Goal: Task Accomplishment & Management: Use online tool/utility

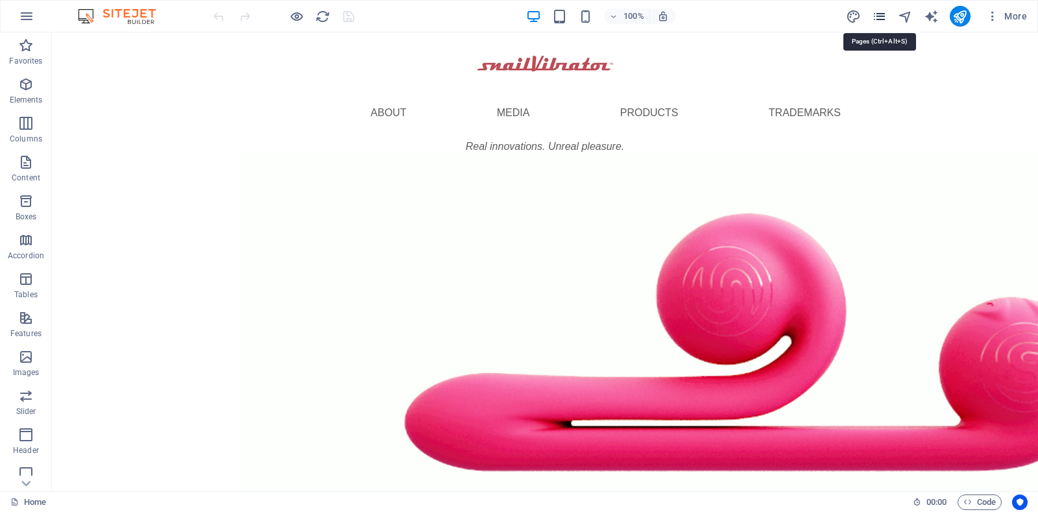
click at [882, 14] on icon "pages" at bounding box center [879, 16] width 15 height 15
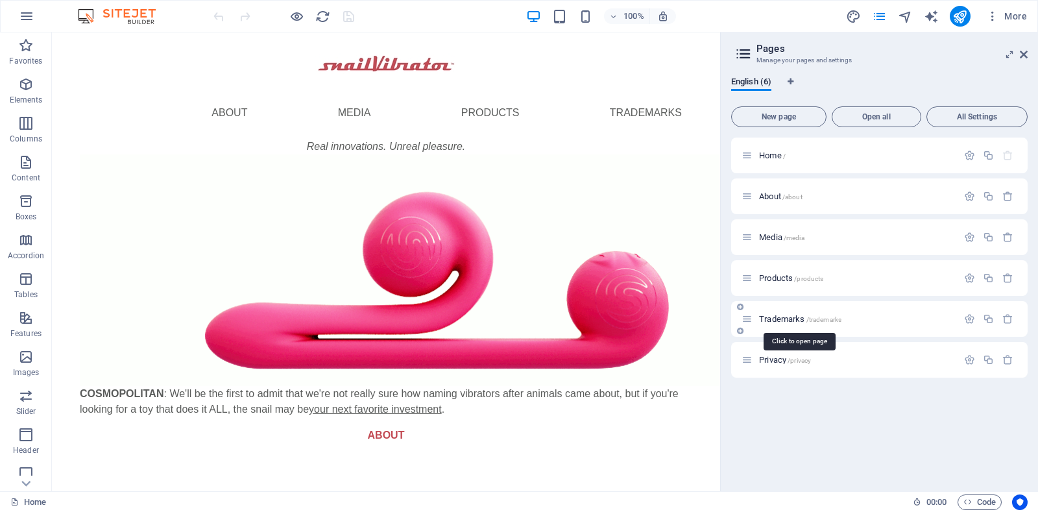
click at [776, 320] on span "Trademarks /trademarks" at bounding box center [800, 319] width 82 height 10
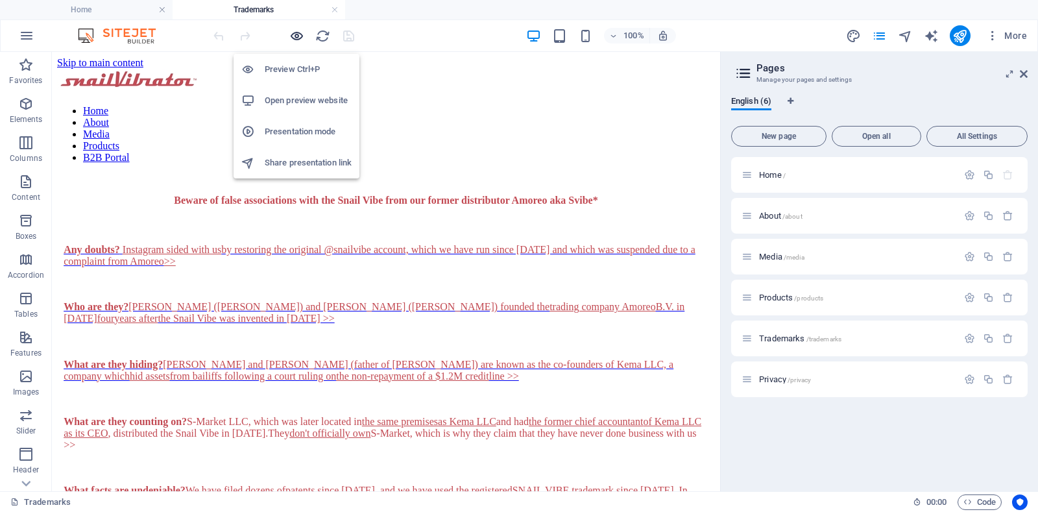
click at [300, 36] on icon "button" at bounding box center [296, 36] width 15 height 15
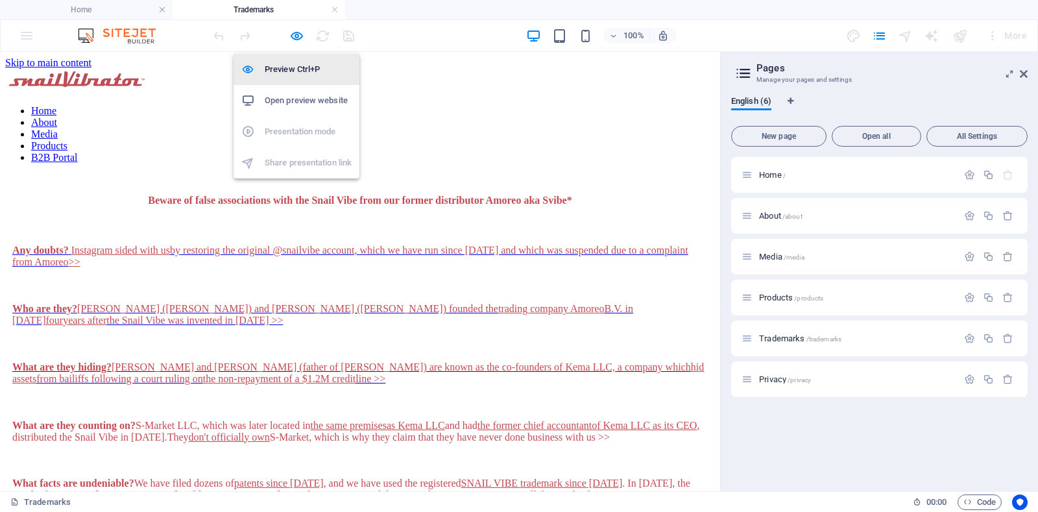
click at [283, 66] on h6 "Preview Ctrl+P" at bounding box center [308, 70] width 87 height 16
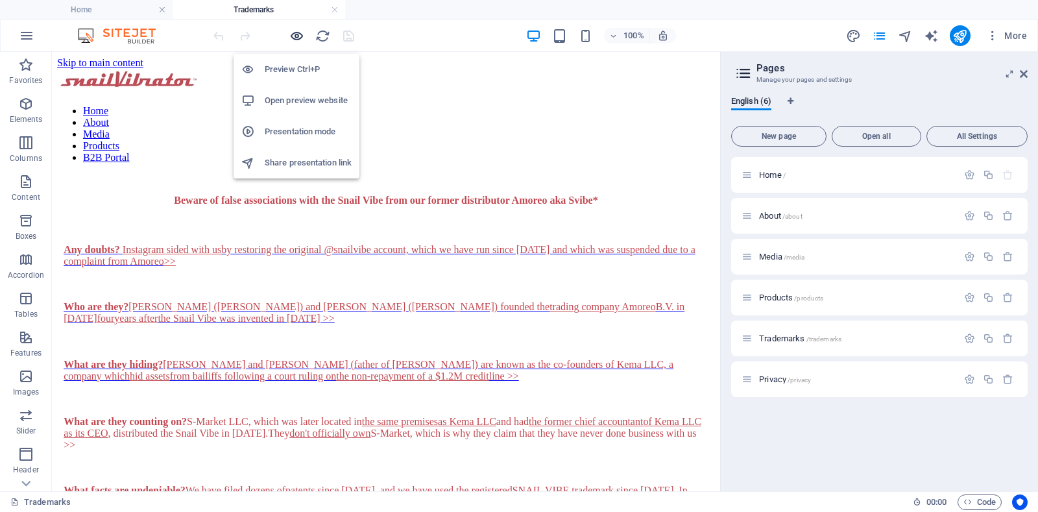
click at [294, 34] on icon "button" at bounding box center [296, 36] width 15 height 15
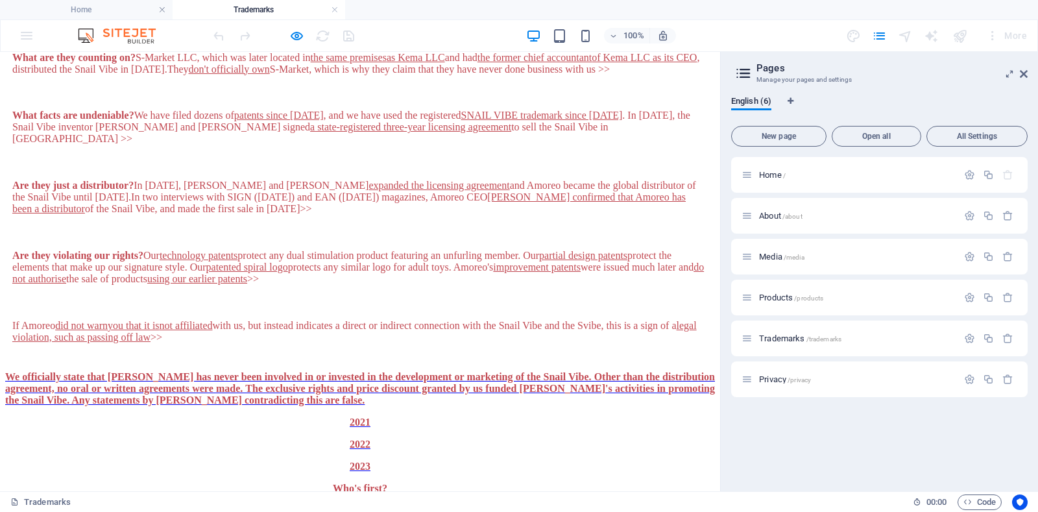
scroll to position [362, 0]
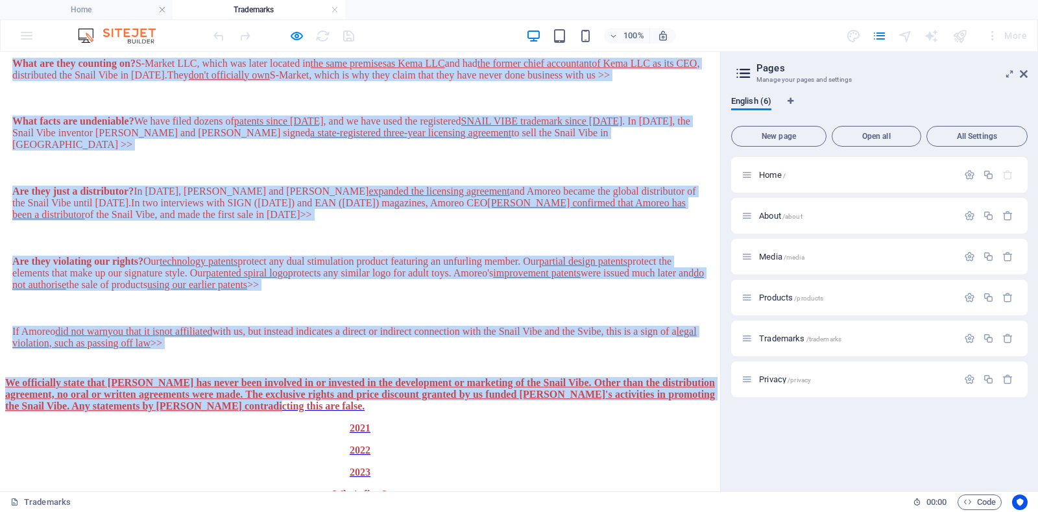
drag, startPoint x: 150, startPoint y: 182, endPoint x: 536, endPoint y: 258, distance: 392.8
copy div "Loremi do sitam consectetura elit sed Doeiu Temp inci utl etdolo magnaaliqua En…"
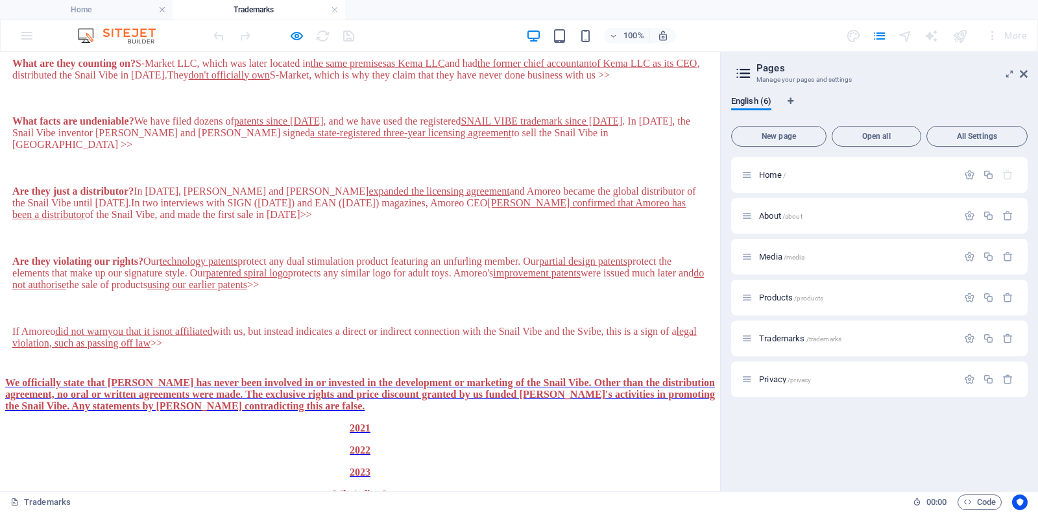
click at [486, 444] on p "2022" at bounding box center [360, 450] width 710 height 12
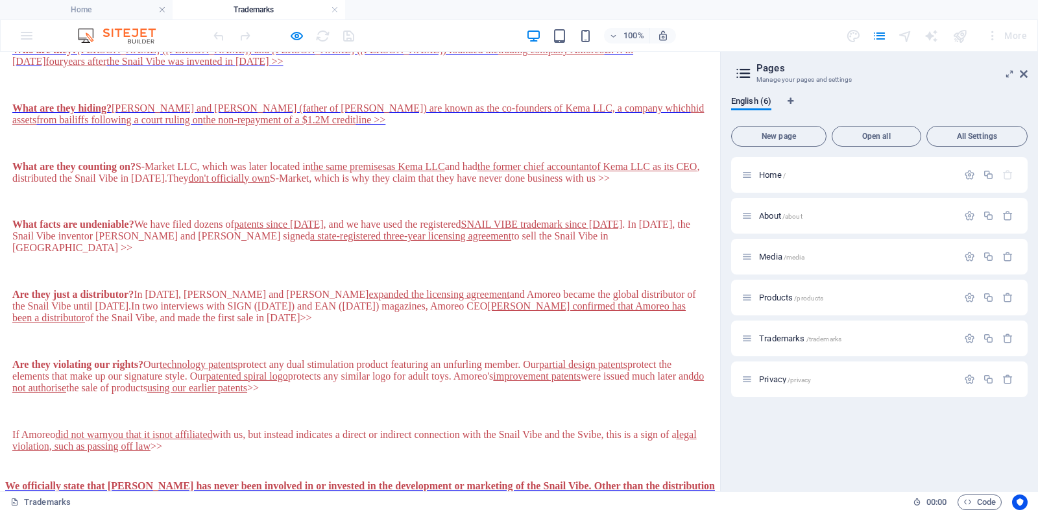
scroll to position [0, 0]
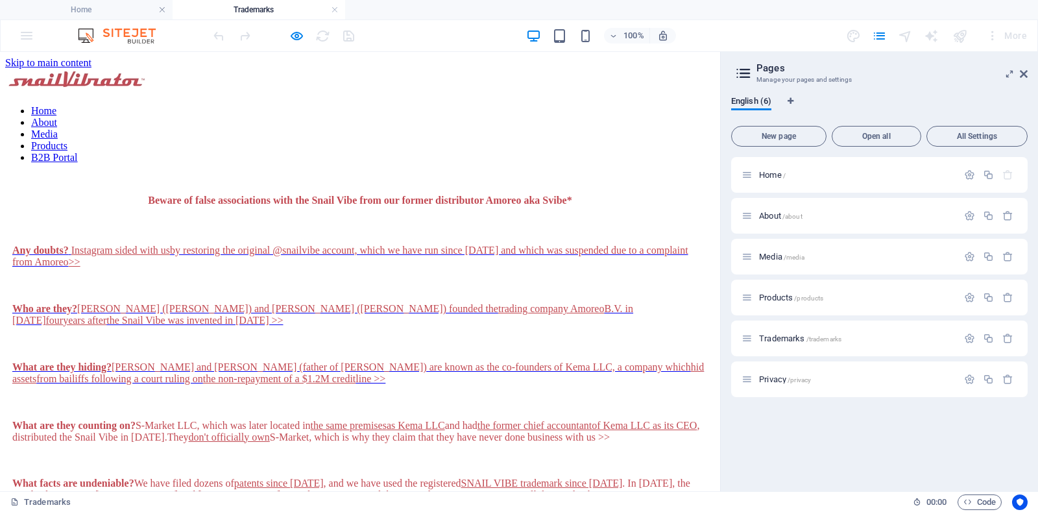
drag, startPoint x: 713, startPoint y: 168, endPoint x: 723, endPoint y: 112, distance: 57.3
click at [293, 32] on icon "button" at bounding box center [296, 36] width 15 height 15
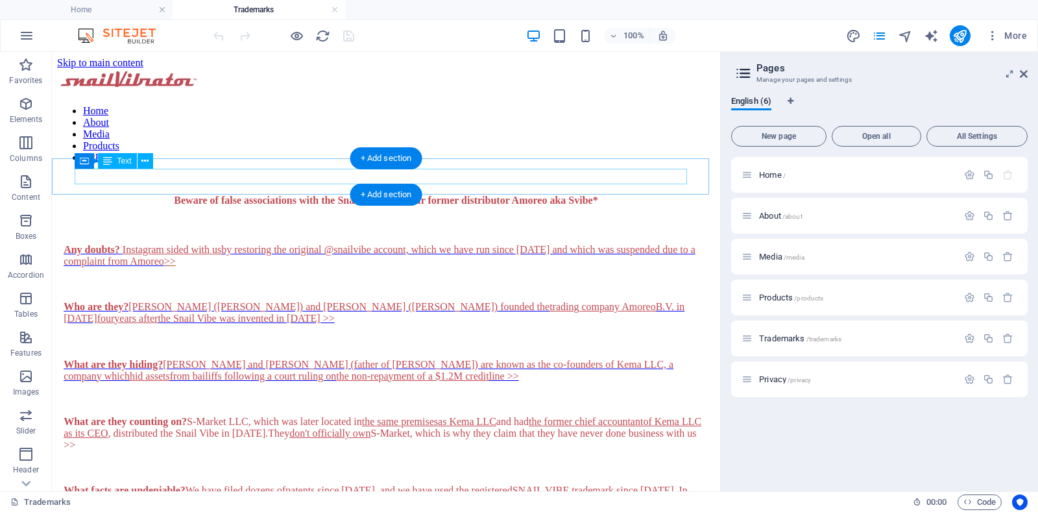
click at [238, 195] on div "Beware of false associations with the Snail Vibe from our former distributor Am…" at bounding box center [385, 201] width 637 height 12
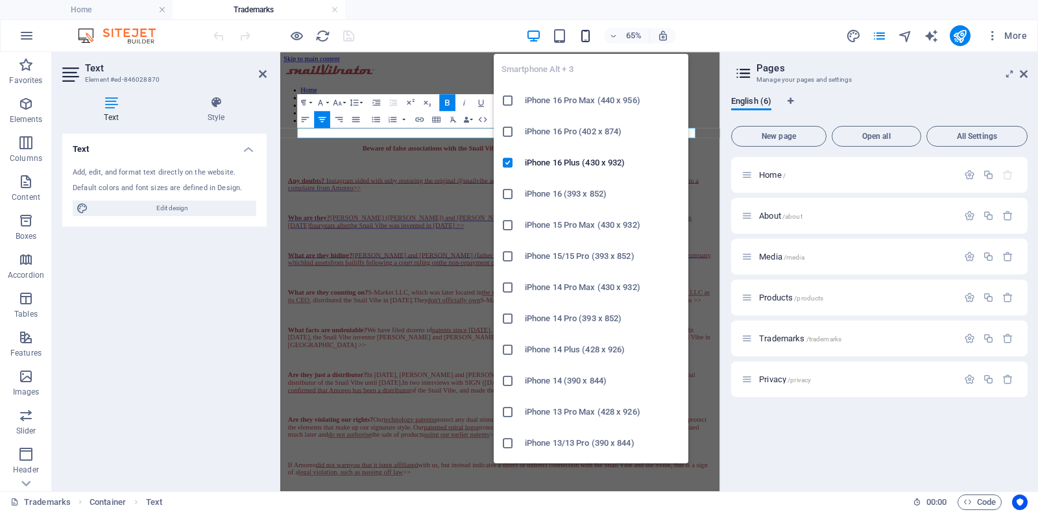
click at [588, 34] on icon "button" at bounding box center [585, 36] width 15 height 15
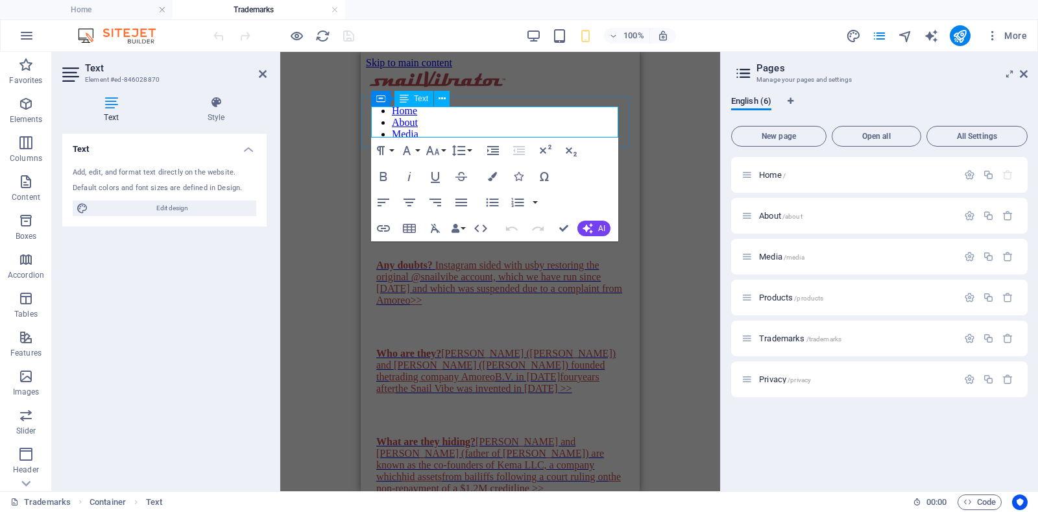
click at [424, 195] on span "Beware of false associations with the Snail Vibe from our former distributor Am…" at bounding box center [499, 206] width 233 height 23
drag, startPoint x: 388, startPoint y: 114, endPoint x: 596, endPoint y: 124, distance: 208.4
click at [596, 195] on span "Beware of false associations with the Snail Vibe from our former distributor Am…" at bounding box center [499, 206] width 233 height 23
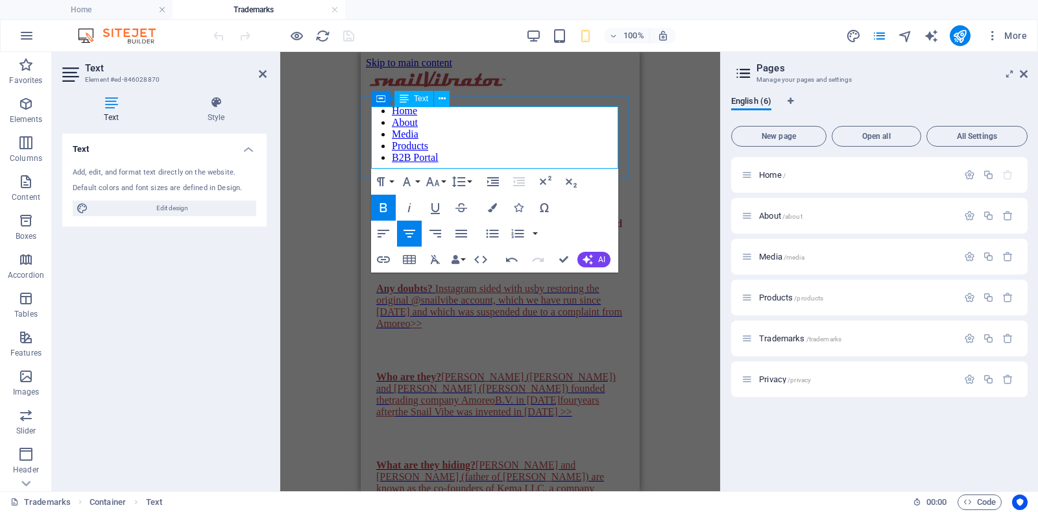
scroll to position [1651, 2]
click at [389, 195] on span "BOn [DATE], the Benlux Trademark Office awarded our application for cancellatio…" at bounding box center [500, 218] width 244 height 46
click at [543, 195] on span "On [DATE], the Benlux Trademark Office awarded our application for cancellation…" at bounding box center [500, 218] width 246 height 46
click at [560, 195] on p "On [DATE], the Benlux Trademark Office awarded our application for cancellation…" at bounding box center [500, 218] width 248 height 47
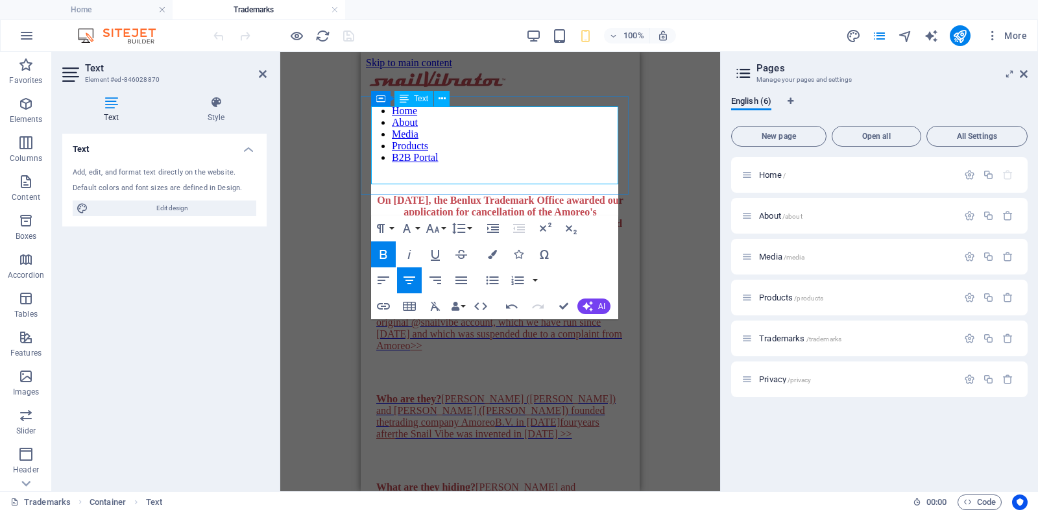
scroll to position [867, 5]
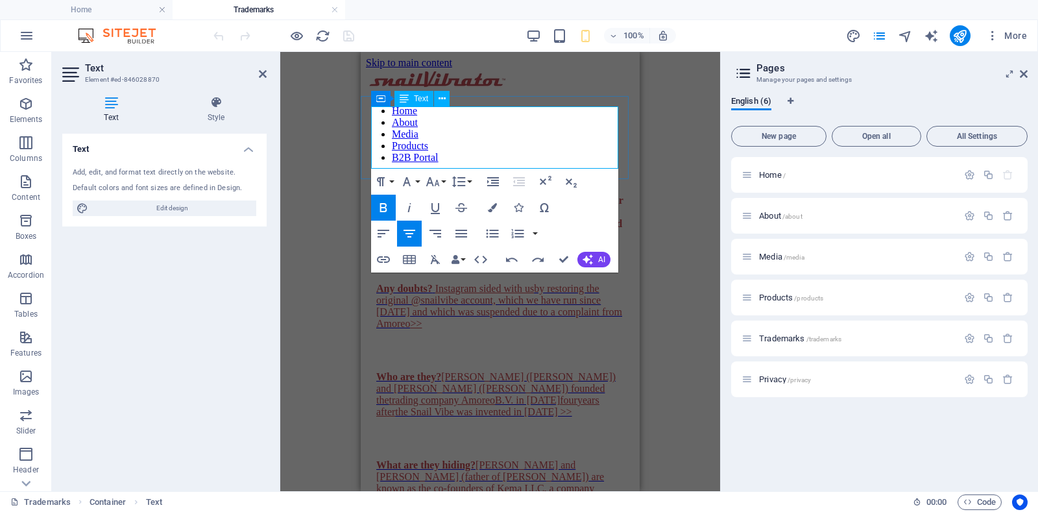
click at [541, 195] on span "On [DATE], the Benlux Trademark Office awarded our application for cancellation…" at bounding box center [500, 218] width 246 height 46
click at [261, 73] on icon at bounding box center [263, 74] width 8 height 10
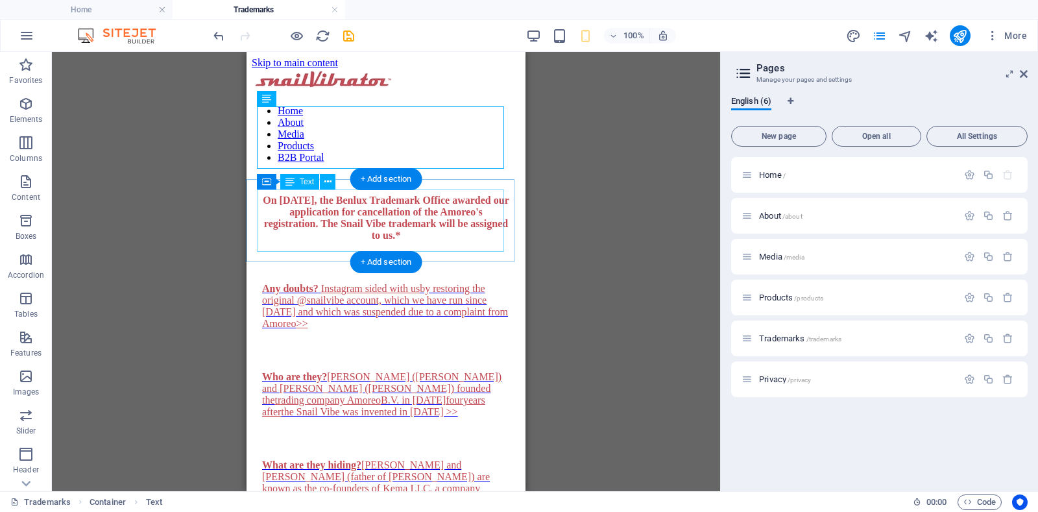
click at [436, 283] on div "Any doubts? Instagram sided with us by restoring the original @snailvibe accoun…" at bounding box center [386, 306] width 248 height 47
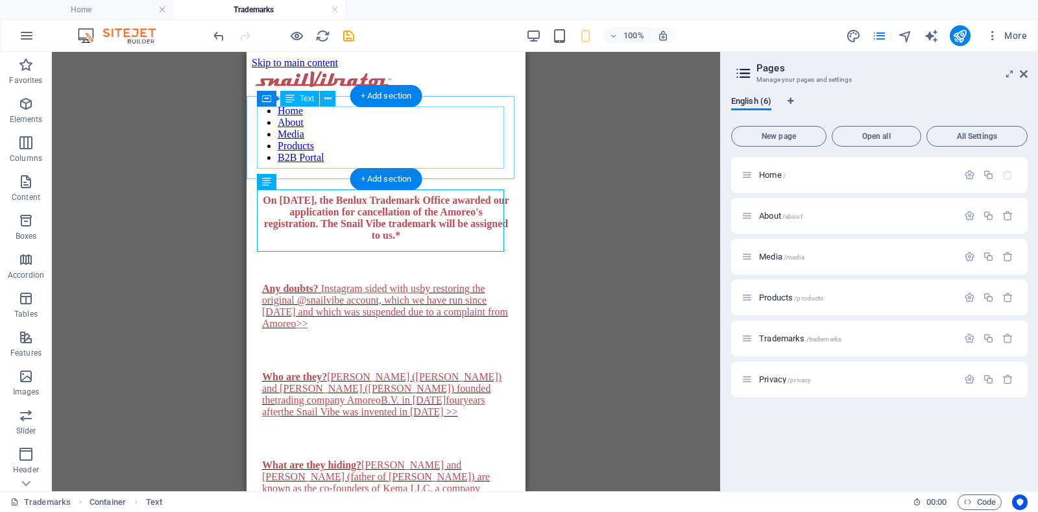
click at [428, 195] on div "On [DATE], the Benlux Trademark Office awarded our application for cancellation…" at bounding box center [386, 218] width 248 height 47
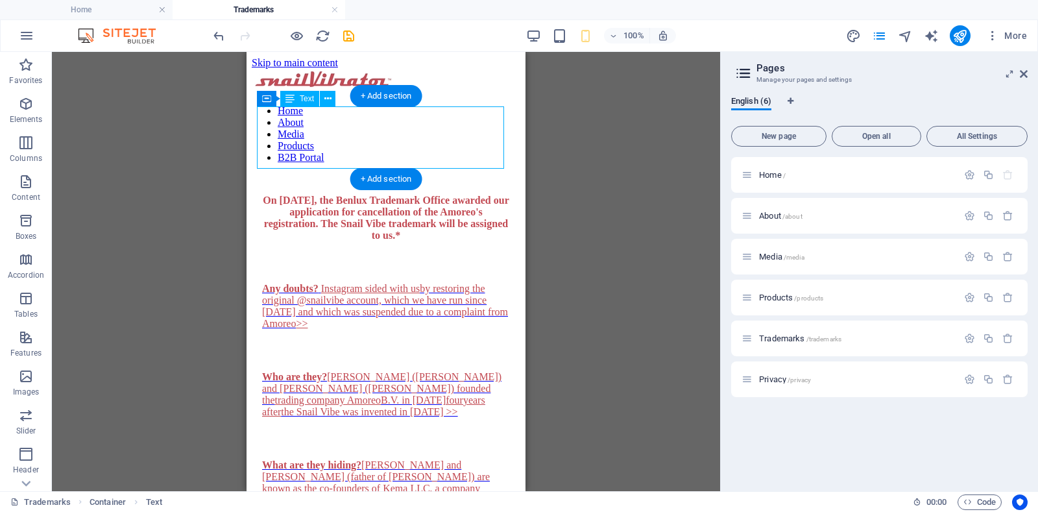
click at [428, 195] on div "On [DATE], the Benlux Trademark Office awarded our application for cancellation…" at bounding box center [386, 218] width 248 height 47
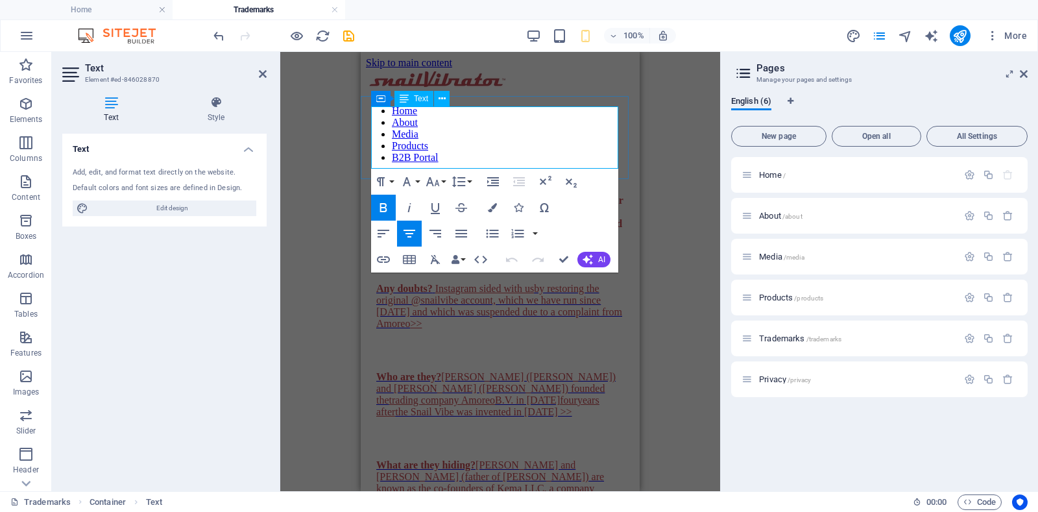
drag, startPoint x: 540, startPoint y: 146, endPoint x: 523, endPoint y: 145, distance: 16.3
click at [523, 195] on span "On [DATE], the Benlux Trademark Office awarded our application for cancellation…" at bounding box center [500, 218] width 246 height 46
click at [263, 76] on icon at bounding box center [263, 74] width 8 height 10
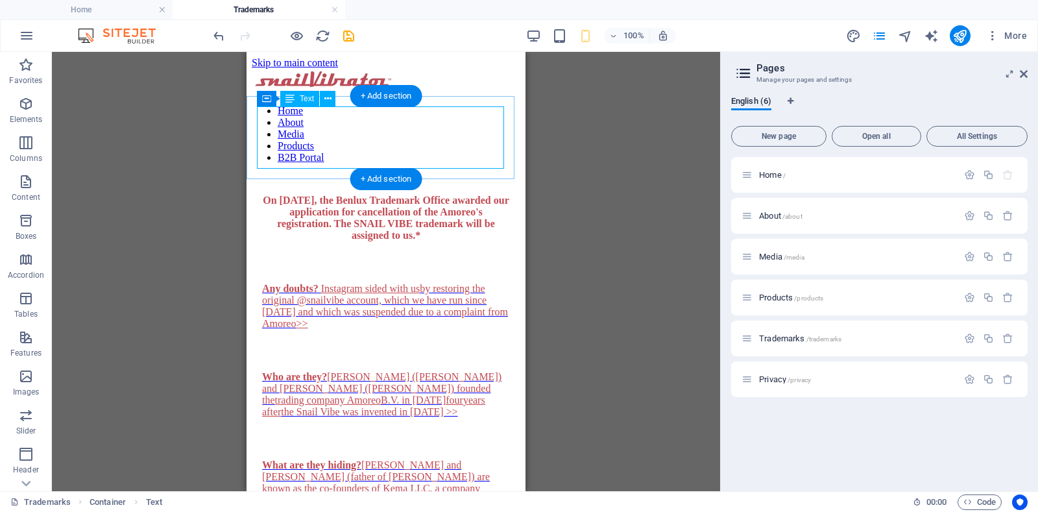
click at [454, 195] on div "On [DATE], the Benlux Trademark Office awarded our application for cancellation…" at bounding box center [386, 218] width 248 height 47
click at [451, 195] on div "On [DATE], the Benlux Trademark Office awarded our application for cancellation…" at bounding box center [386, 218] width 248 height 47
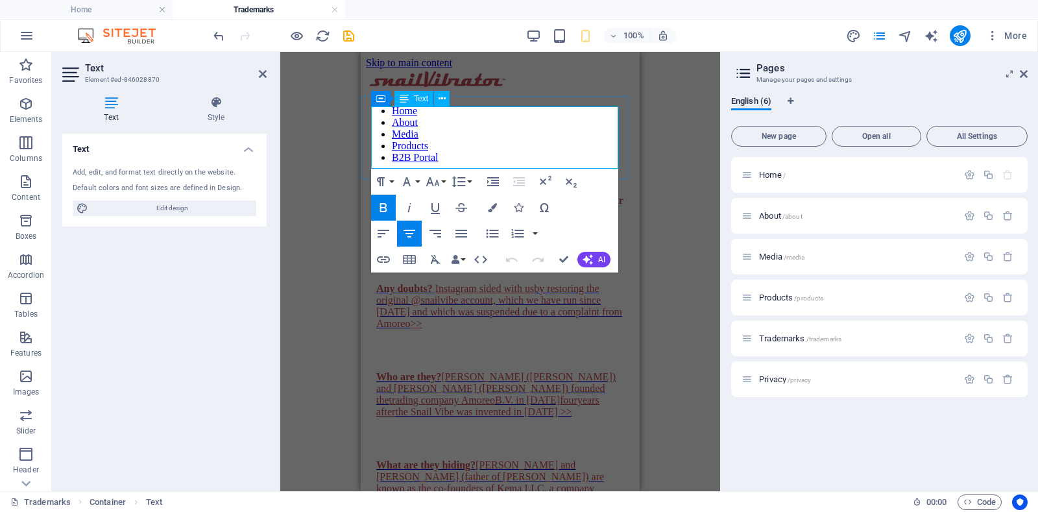
click at [566, 195] on span "On [DATE], the Benlux Trademark Office awarded our application for cancellation…" at bounding box center [500, 218] width 246 height 46
click at [263, 75] on icon at bounding box center [263, 74] width 8 height 10
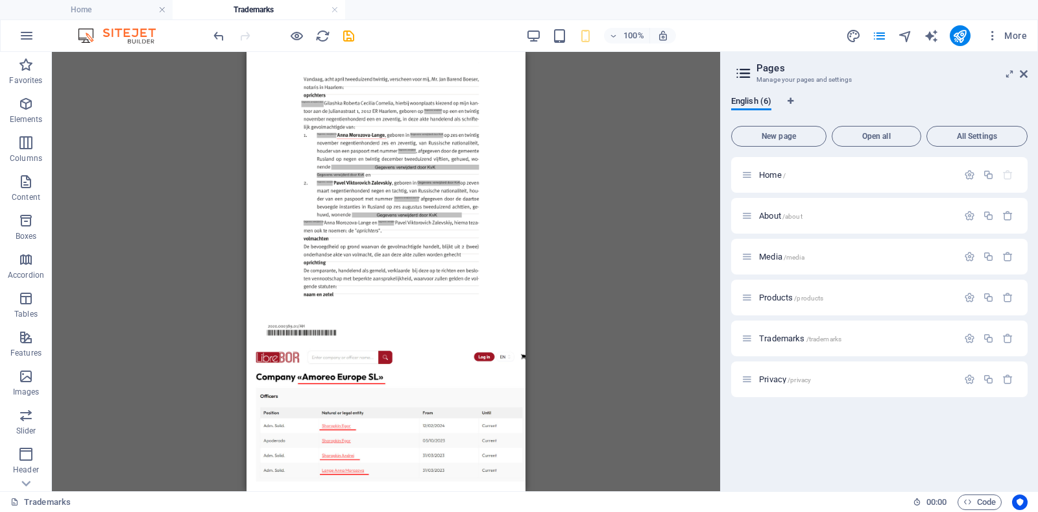
scroll to position [2421, 0]
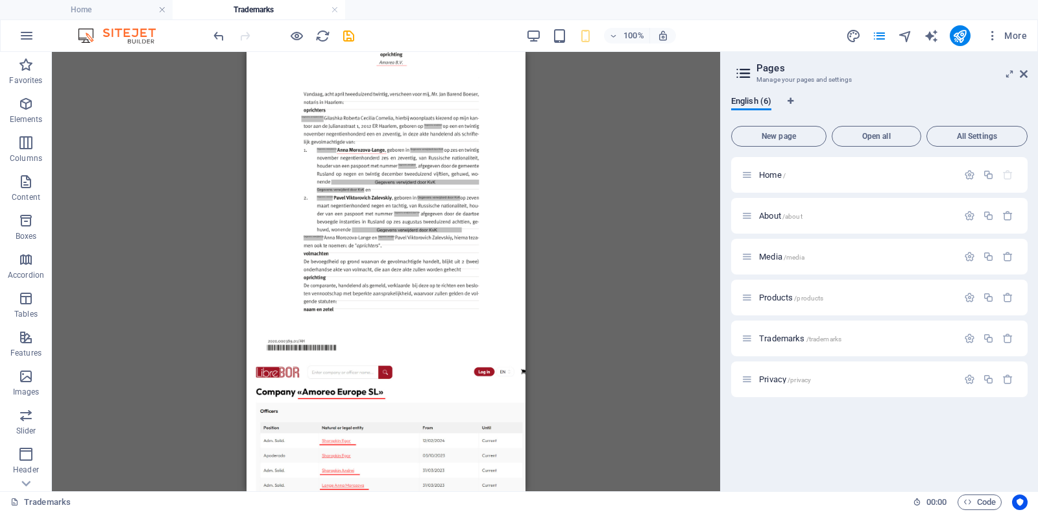
drag, startPoint x: 521, startPoint y: 428, endPoint x: 777, endPoint y: 332, distance: 273.6
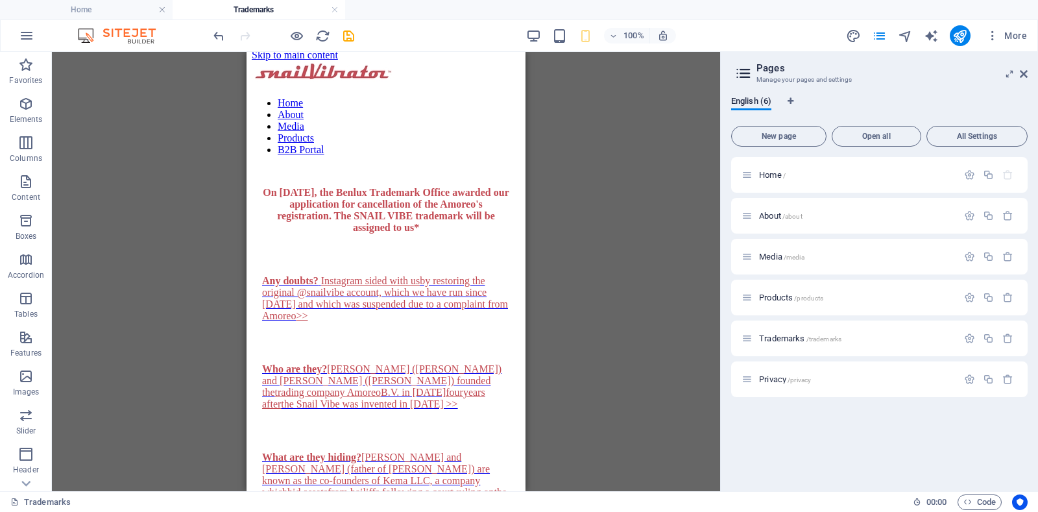
scroll to position [0, 0]
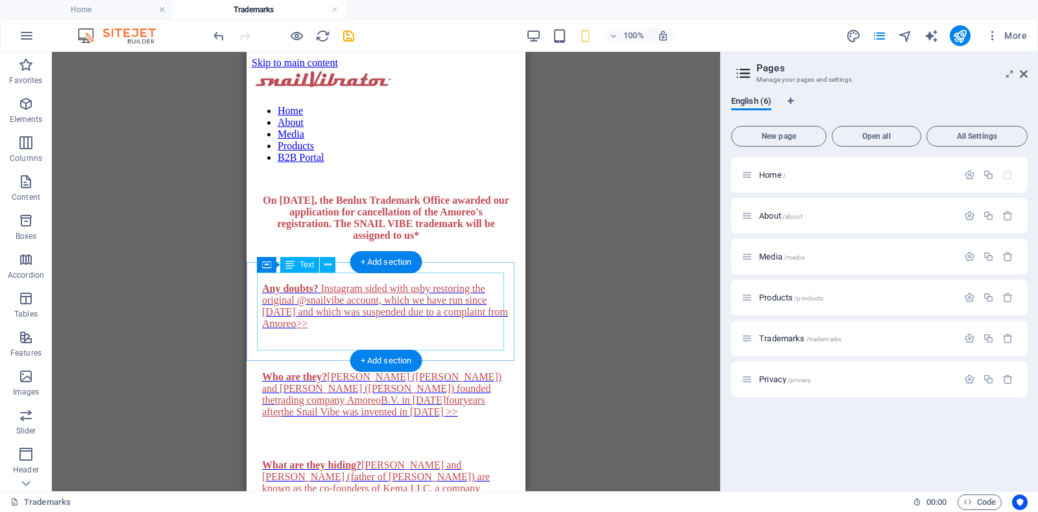
click at [315, 371] on div "Who are they? [PERSON_NAME] ([PERSON_NAME]) and [PERSON_NAME] ([PERSON_NAME]) f…" at bounding box center [386, 394] width 248 height 47
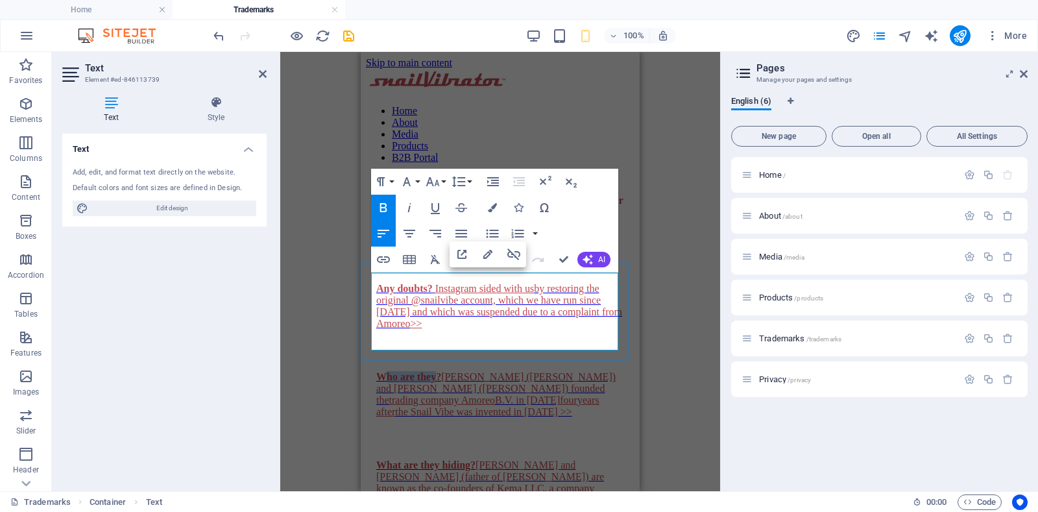
drag, startPoint x: 381, startPoint y: 278, endPoint x: 434, endPoint y: 278, distance: 53.2
click at [434, 371] on strong "Who are they?" at bounding box center [408, 376] width 65 height 11
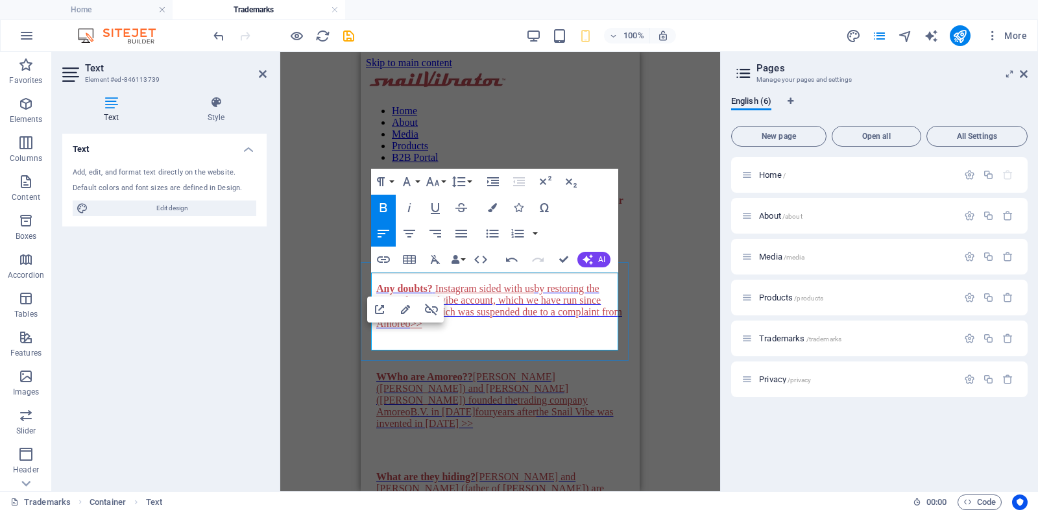
scroll to position [0, 4]
click at [262, 71] on icon at bounding box center [263, 74] width 8 height 10
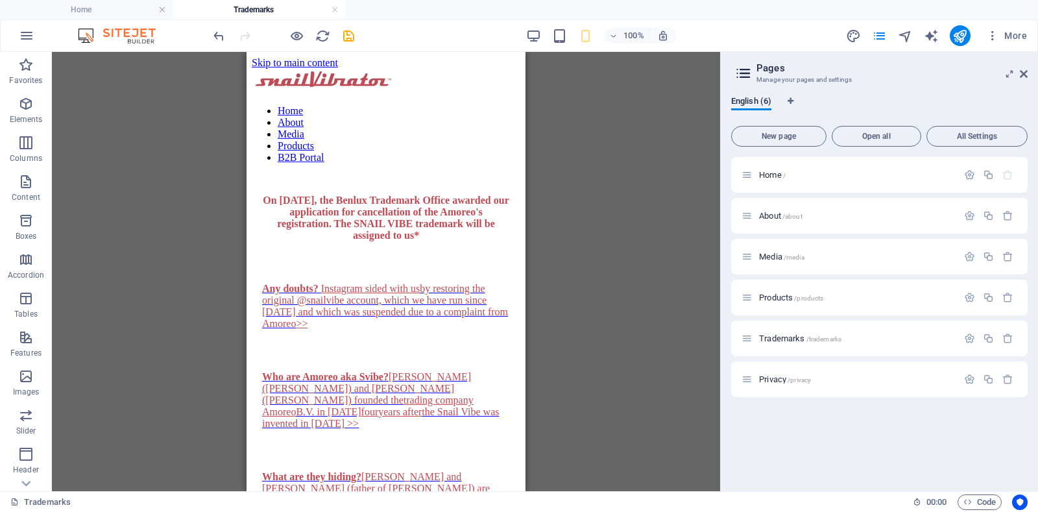
scroll to position [69, 0]
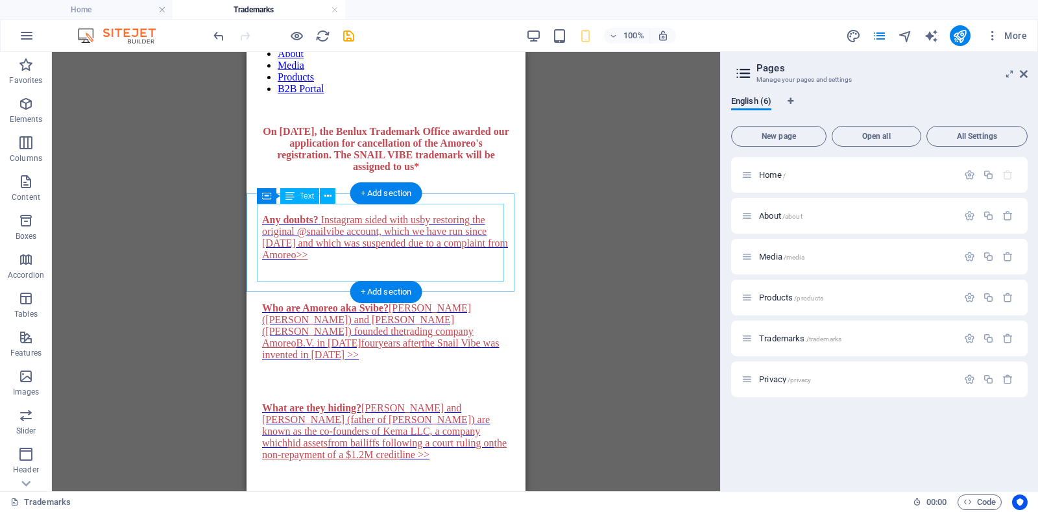
click at [400, 302] on div "Who are Amoreo aka Svibe? [PERSON_NAME] ([PERSON_NAME]) and [PERSON_NAME] ([PER…" at bounding box center [386, 331] width 248 height 58
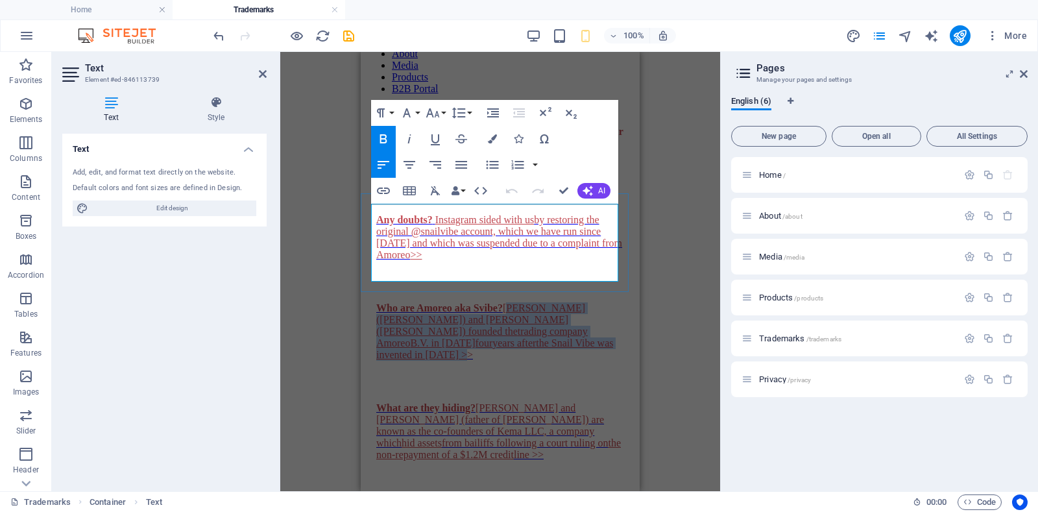
drag, startPoint x: 503, startPoint y: 209, endPoint x: 496, endPoint y: 271, distance: 62.1
click at [496, 302] on p "Who are Amoreo aka Svibe? [PERSON_NAME] ([PERSON_NAME]) and [PERSON_NAME] ([PER…" at bounding box center [500, 331] width 248 height 58
copy span "[PERSON_NAME] ([PERSON_NAME]) and [PERSON_NAME] ([PERSON_NAME]) founded the tra…"
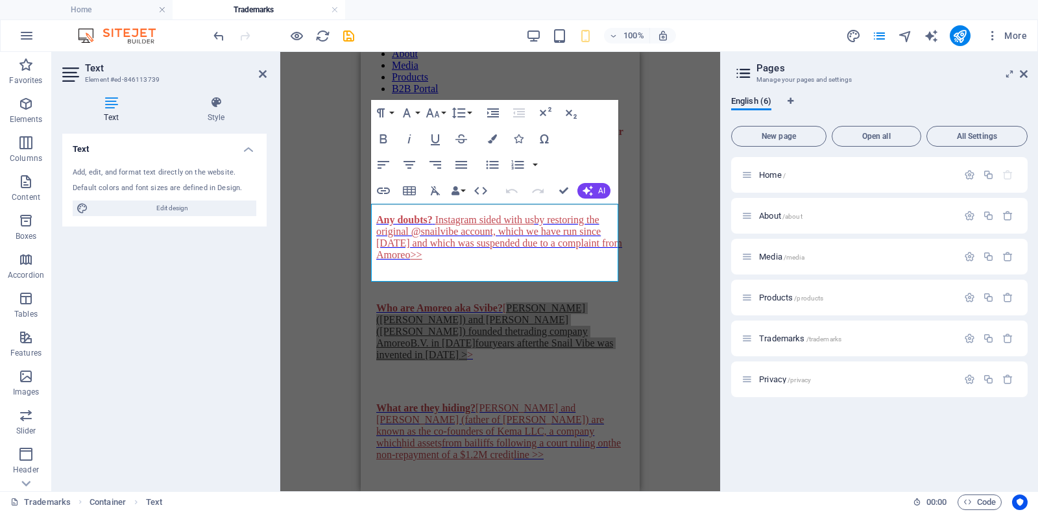
click at [309, 118] on div "Drag here to replace the existing content. Press “Ctrl” if you want to create a…" at bounding box center [500, 271] width 440 height 439
click at [262, 73] on icon at bounding box center [263, 74] width 8 height 10
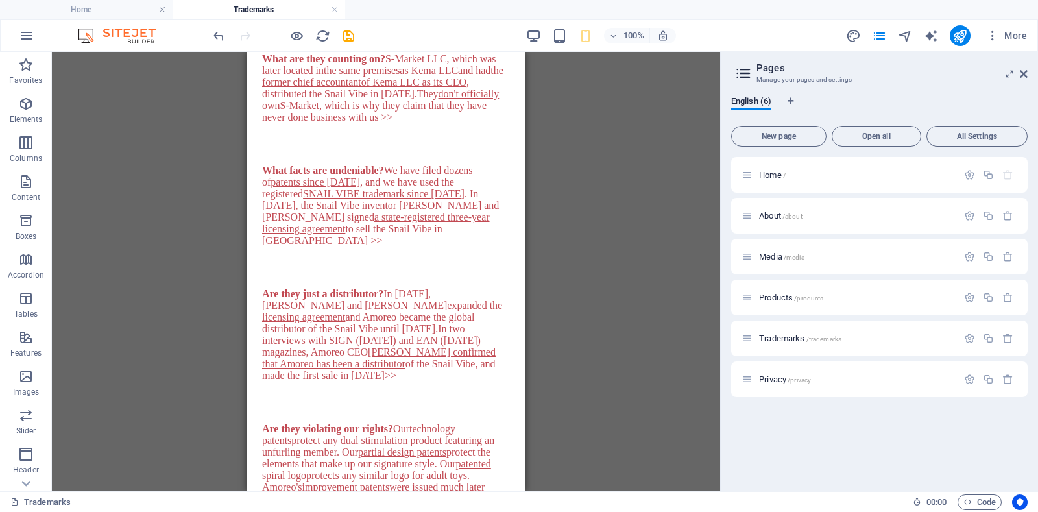
scroll to position [1173, 0]
